Goal: Obtain resource: Obtain resource

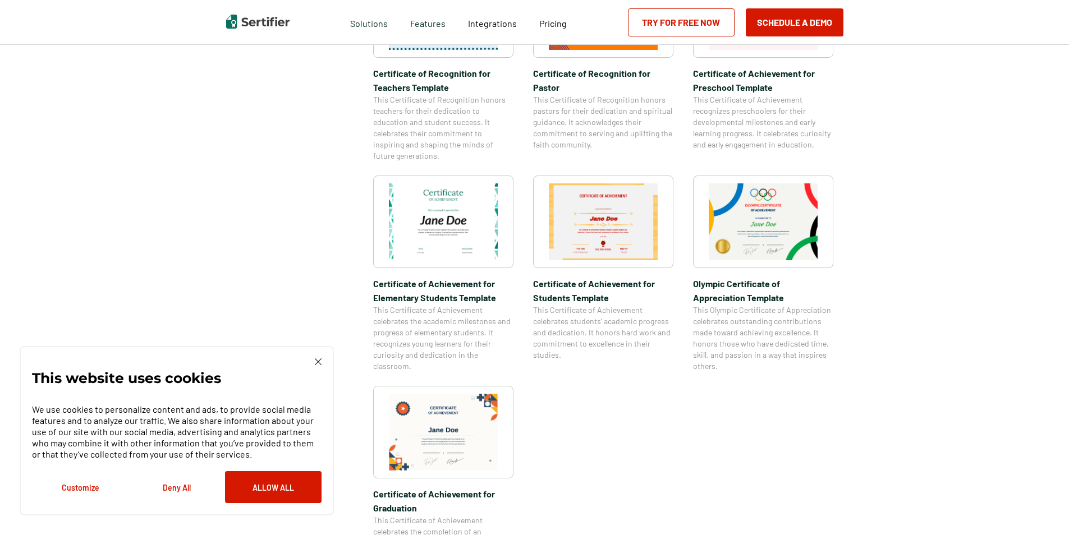
scroll to position [729, 0]
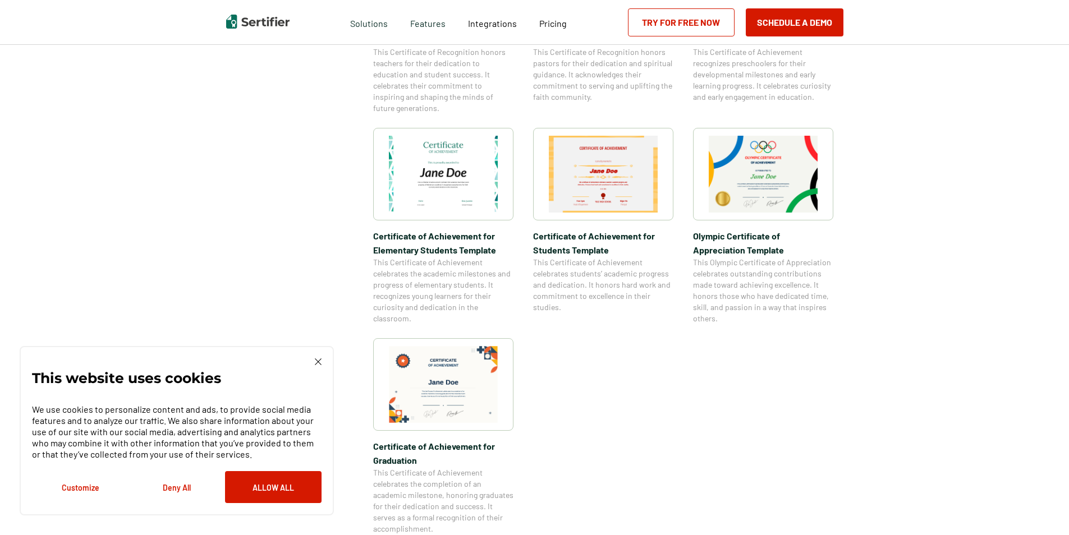
click at [467, 410] on img at bounding box center [443, 384] width 109 height 77
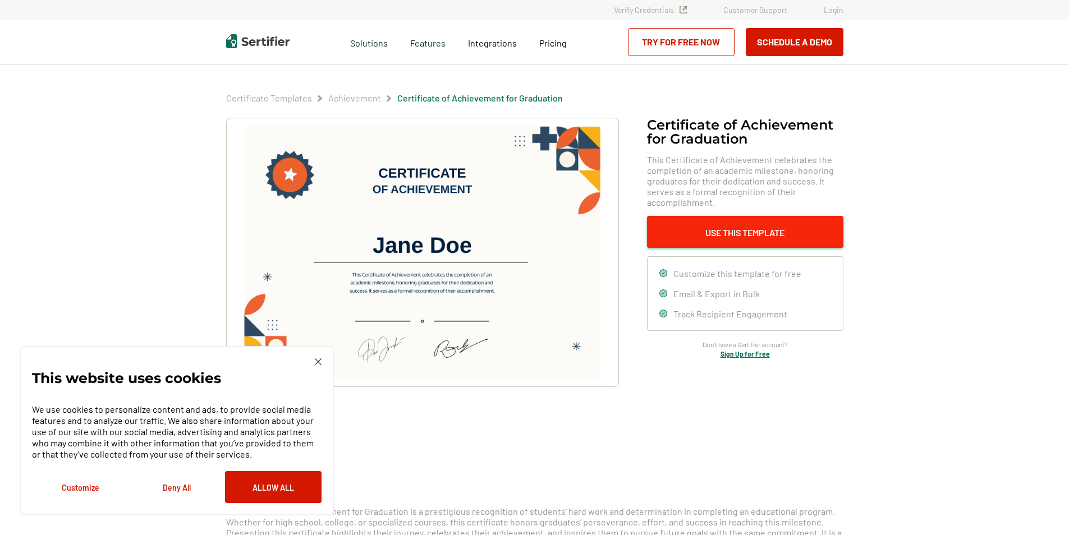
click at [724, 229] on button "Use This Template" at bounding box center [745, 232] width 196 height 32
